Goal: Transaction & Acquisition: Purchase product/service

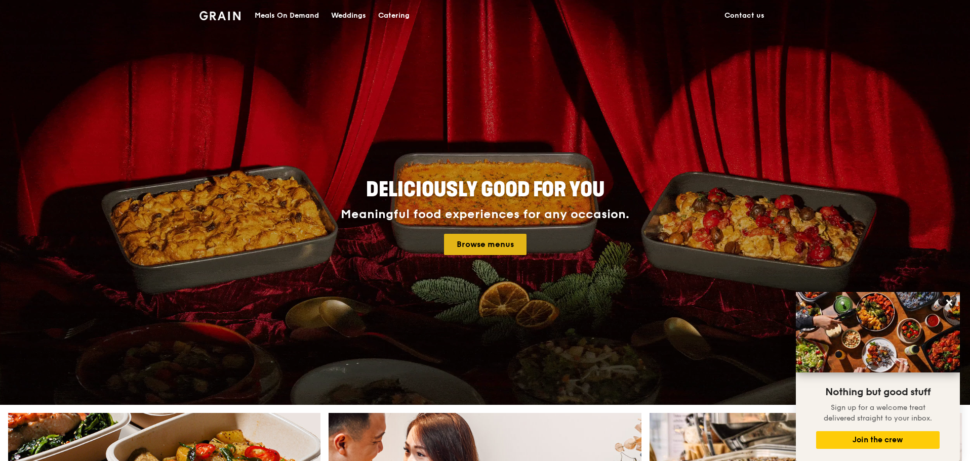
click at [466, 240] on link "Browse menus" at bounding box center [485, 244] width 83 height 21
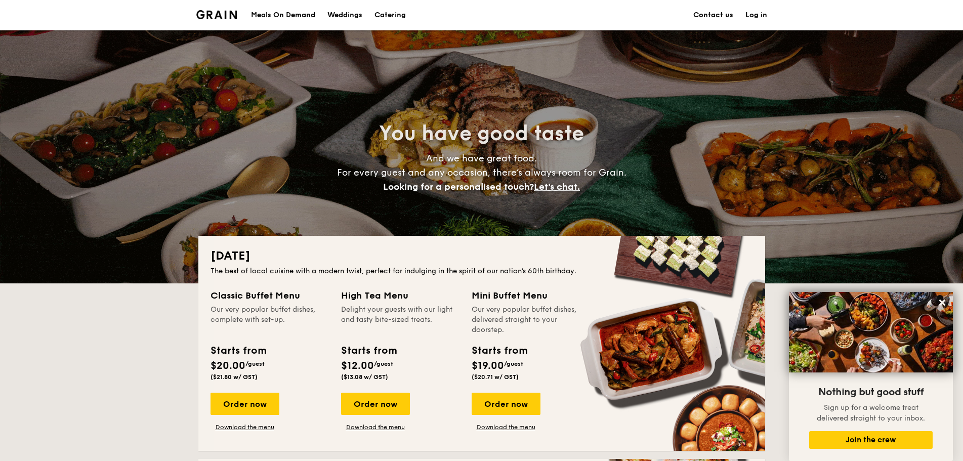
click at [298, 16] on div "Meals On Demand" at bounding box center [283, 15] width 64 height 30
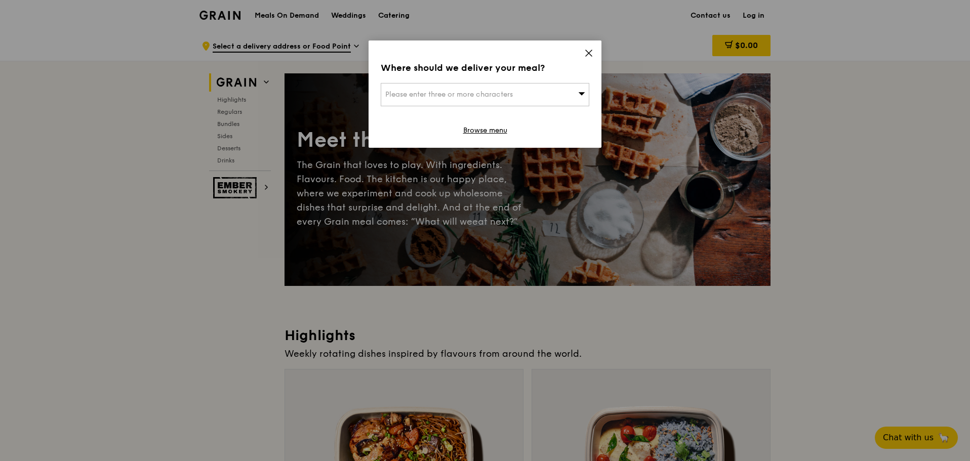
click at [592, 51] on icon at bounding box center [588, 53] width 9 height 9
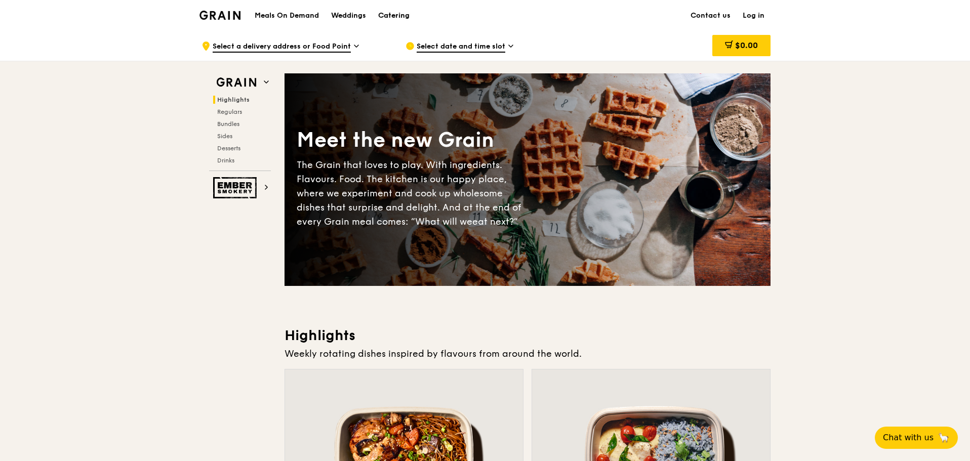
click at [394, 14] on div "Catering" at bounding box center [393, 16] width 31 height 30
